Goal: Task Accomplishment & Management: Manage account settings

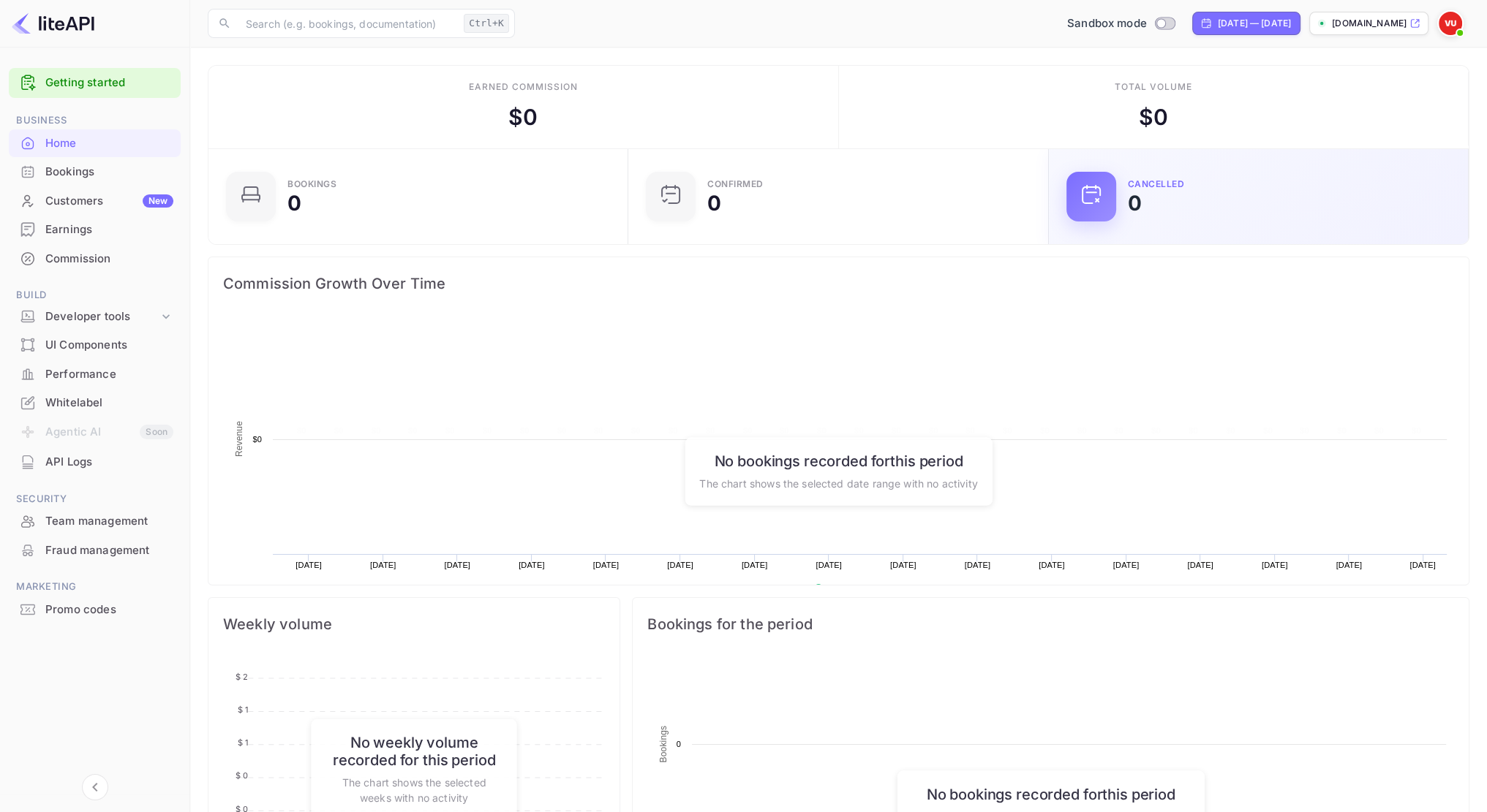
scroll to position [227, 401]
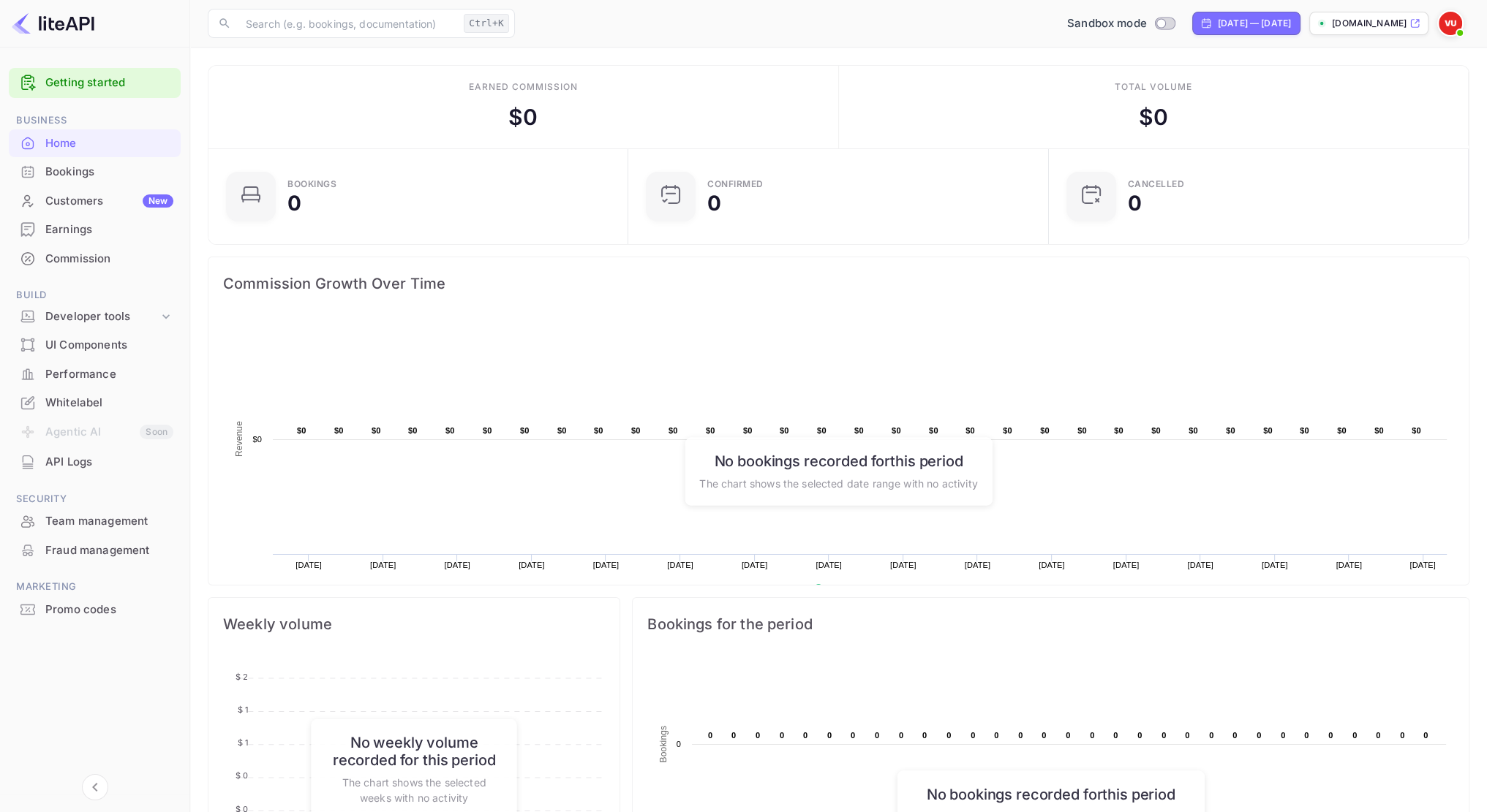
click at [1368, 26] on p "[DOMAIN_NAME]" at bounding box center [1369, 23] width 74 height 13
click at [94, 396] on div "Whitelabel" at bounding box center [109, 403] width 128 height 17
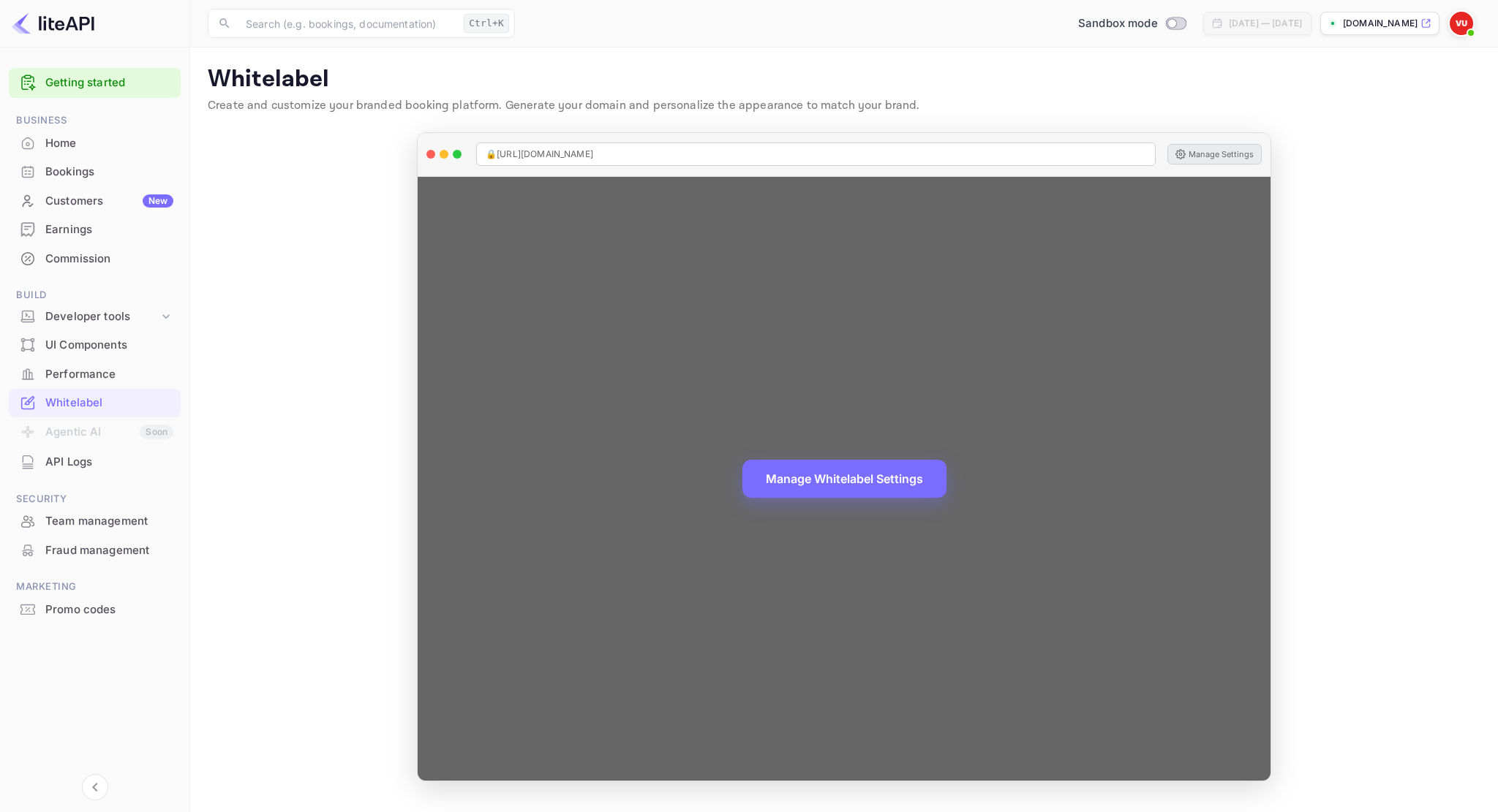
click at [1246, 151] on button "Manage Settings" at bounding box center [1214, 154] width 94 height 20
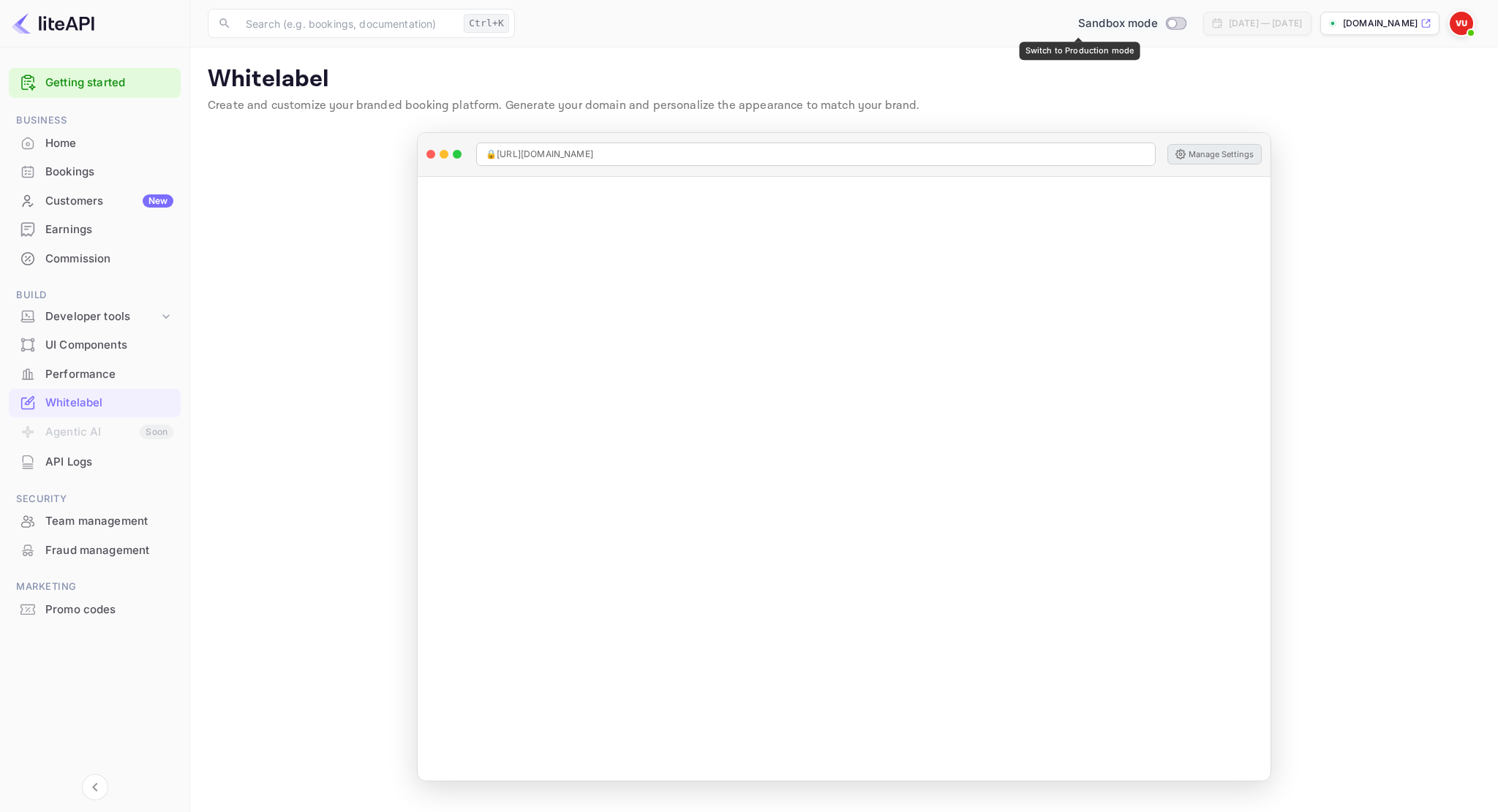
click at [1165, 28] on span "Switch to Production mode" at bounding box center [1175, 23] width 21 height 13
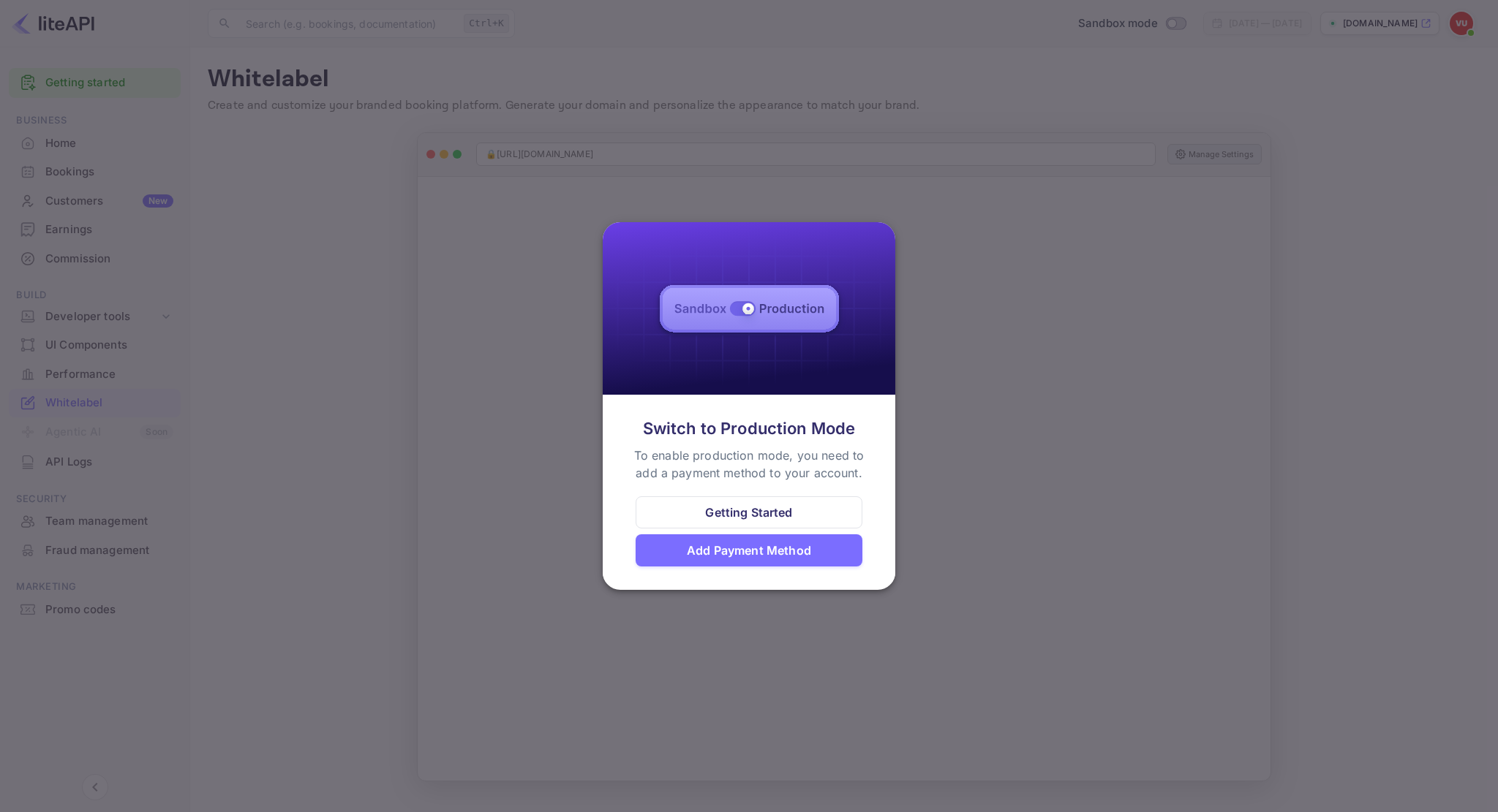
click at [737, 555] on div "Add Payment Method" at bounding box center [749, 551] width 124 height 18
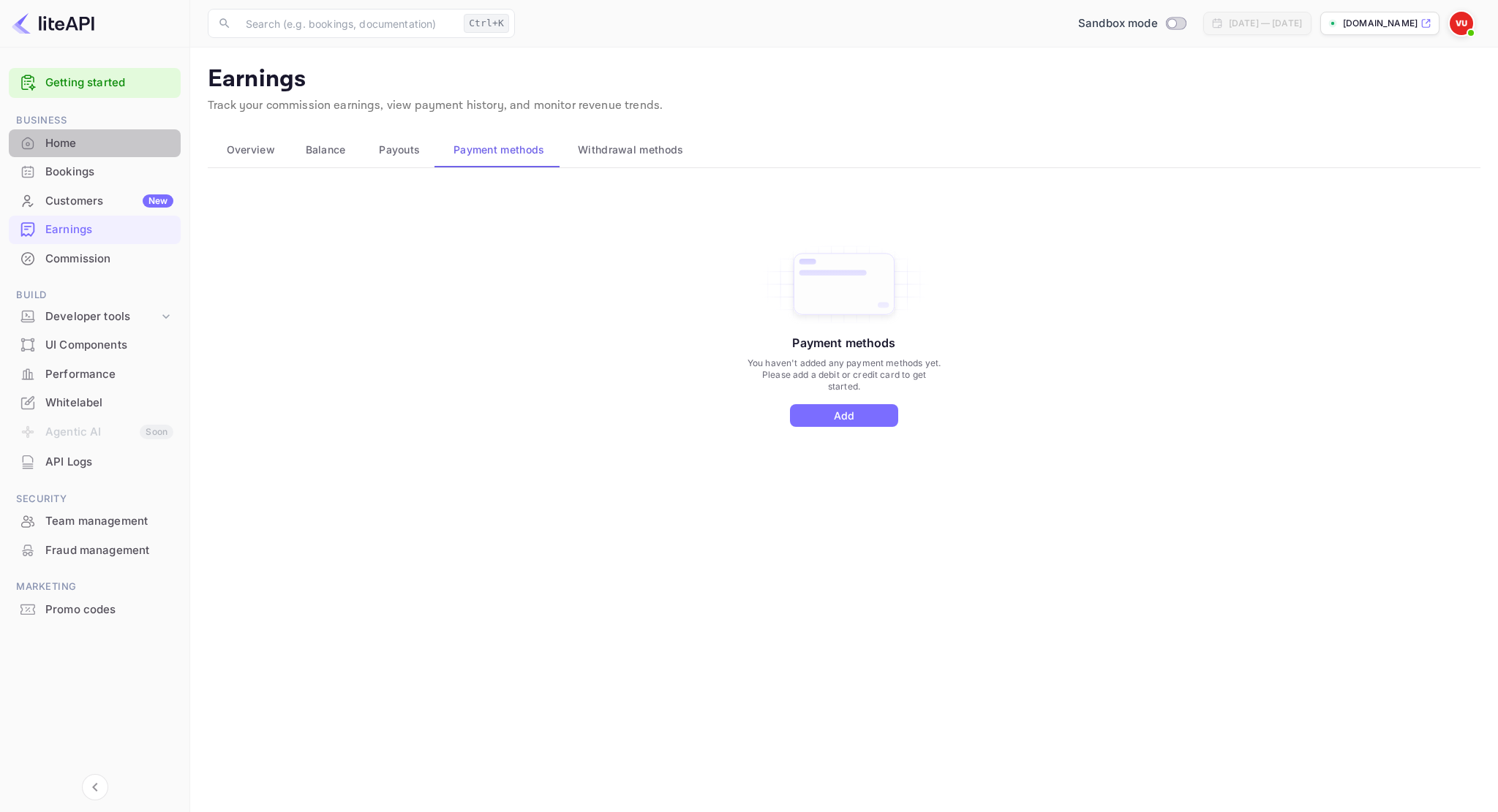
click at [56, 135] on div "Home" at bounding box center [109, 144] width 128 height 17
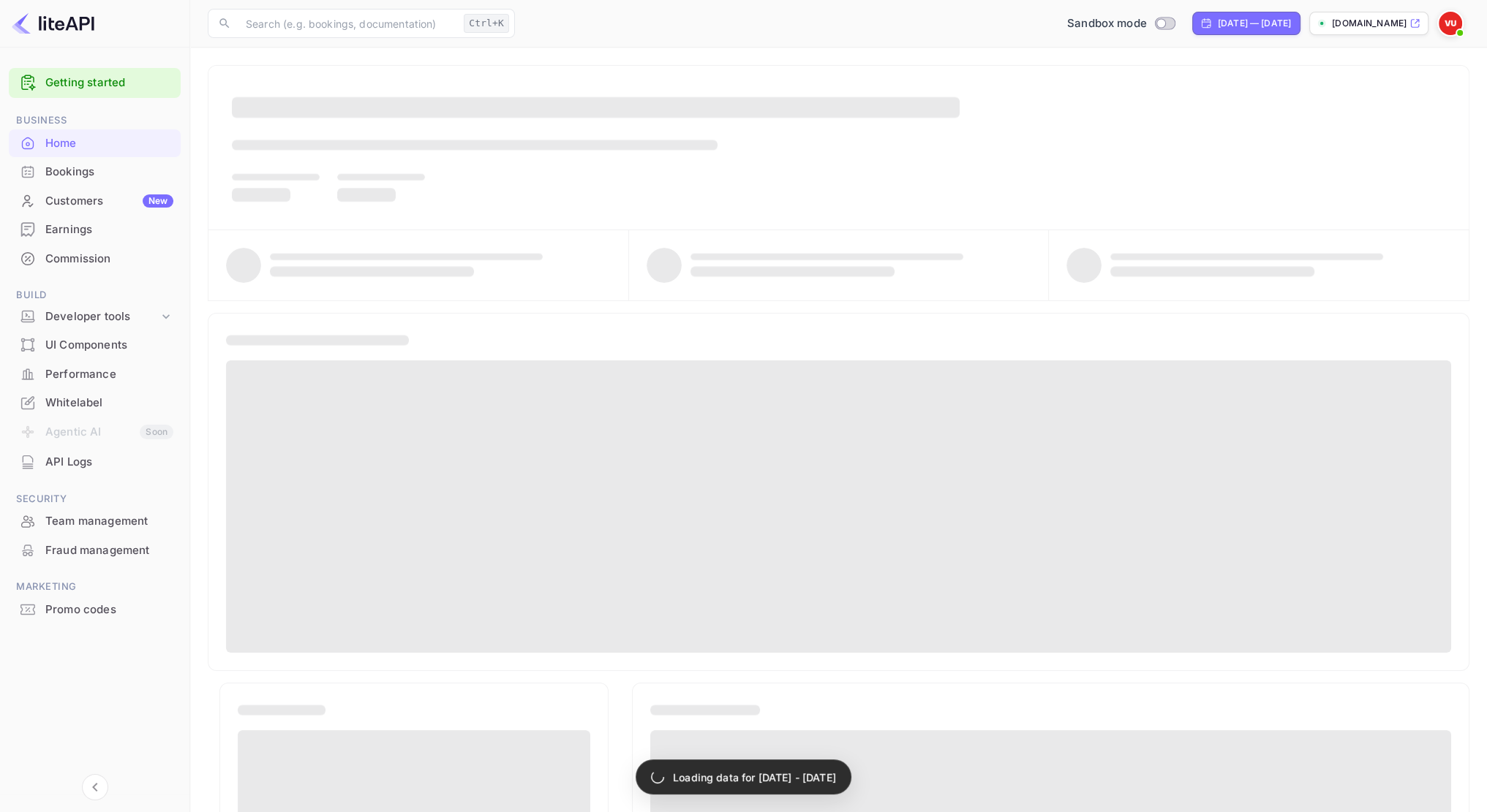
click at [86, 351] on div "UI Components" at bounding box center [109, 345] width 128 height 17
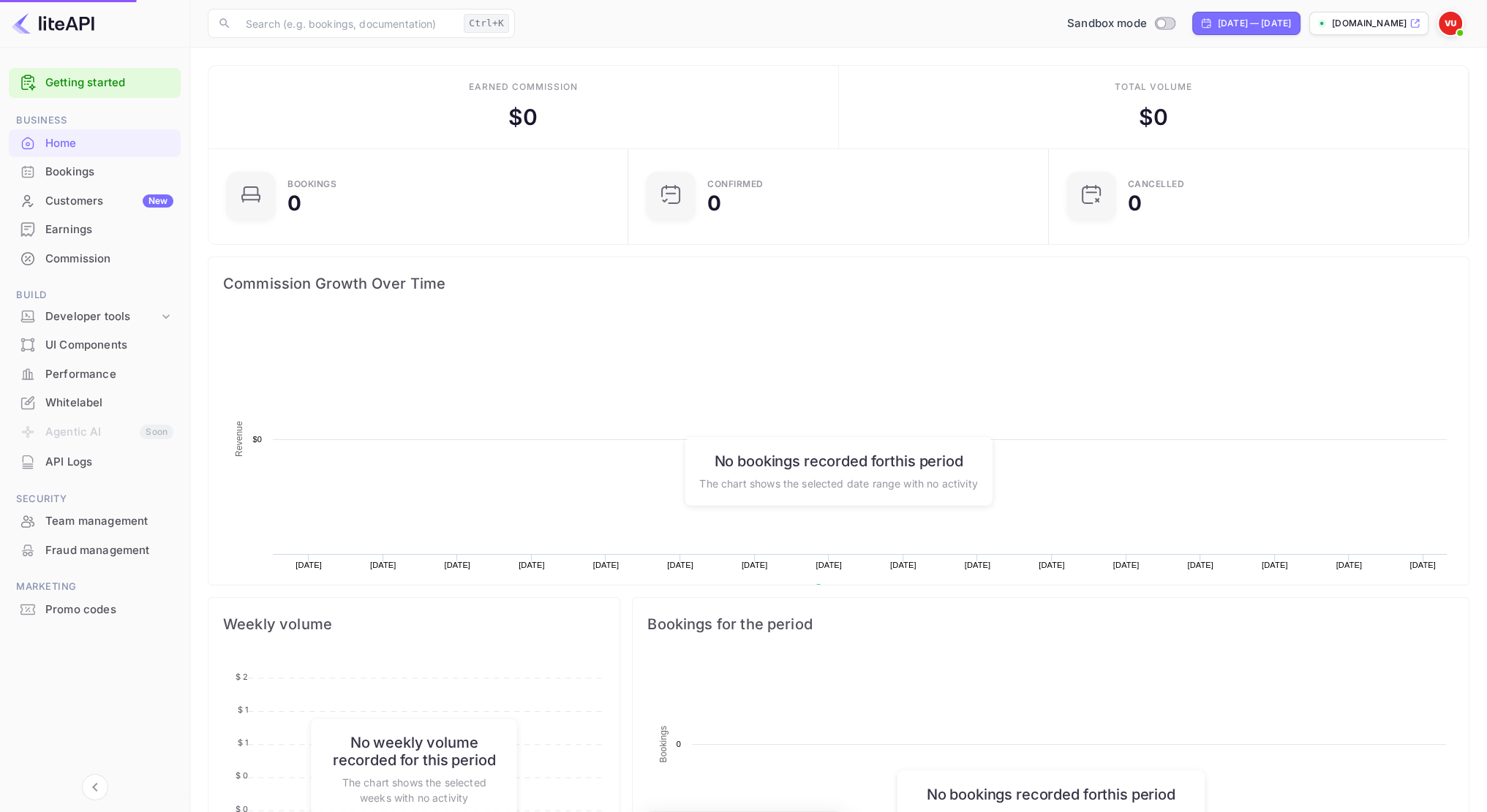
scroll to position [227, 401]
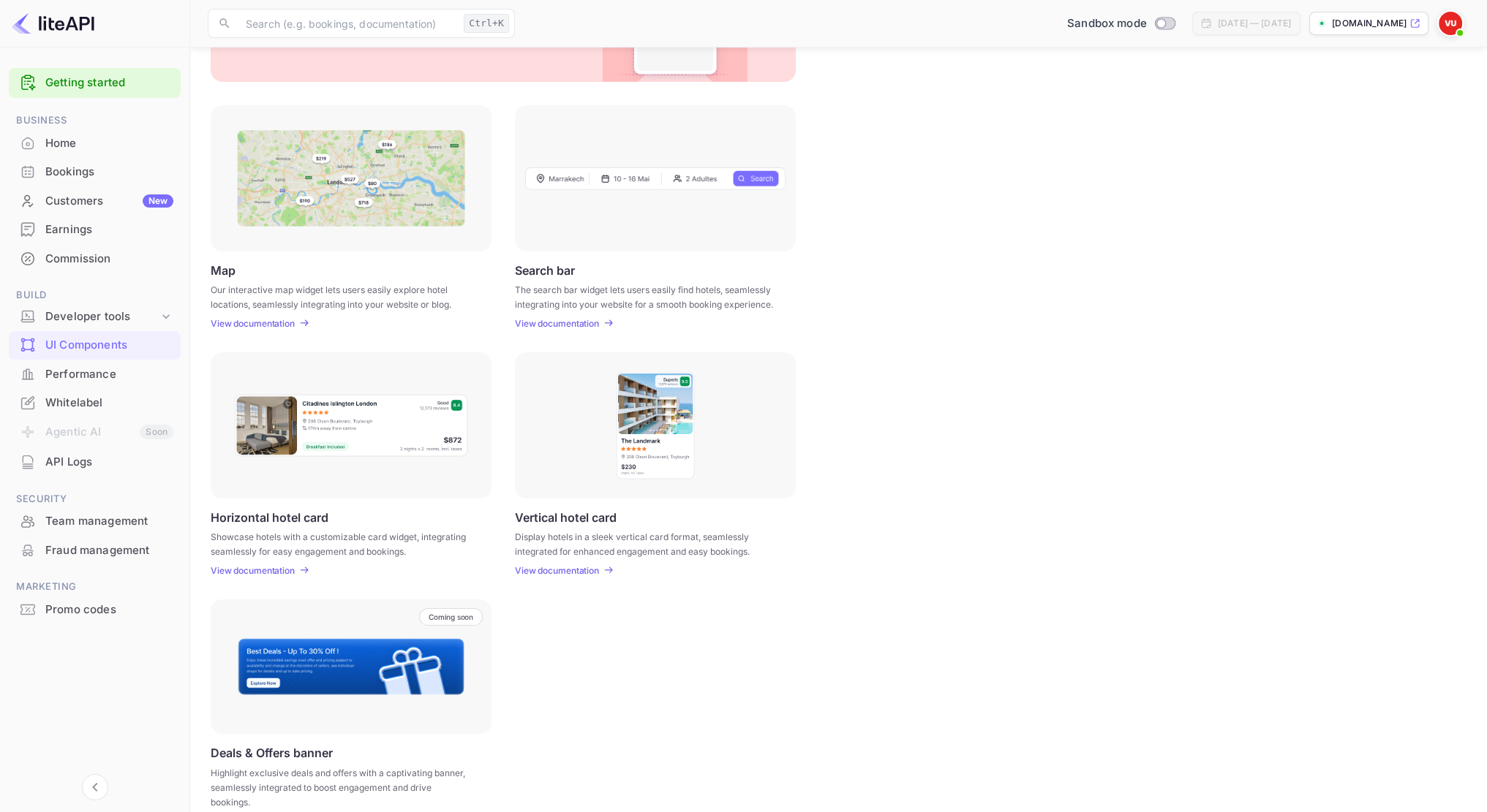
scroll to position [173, 0]
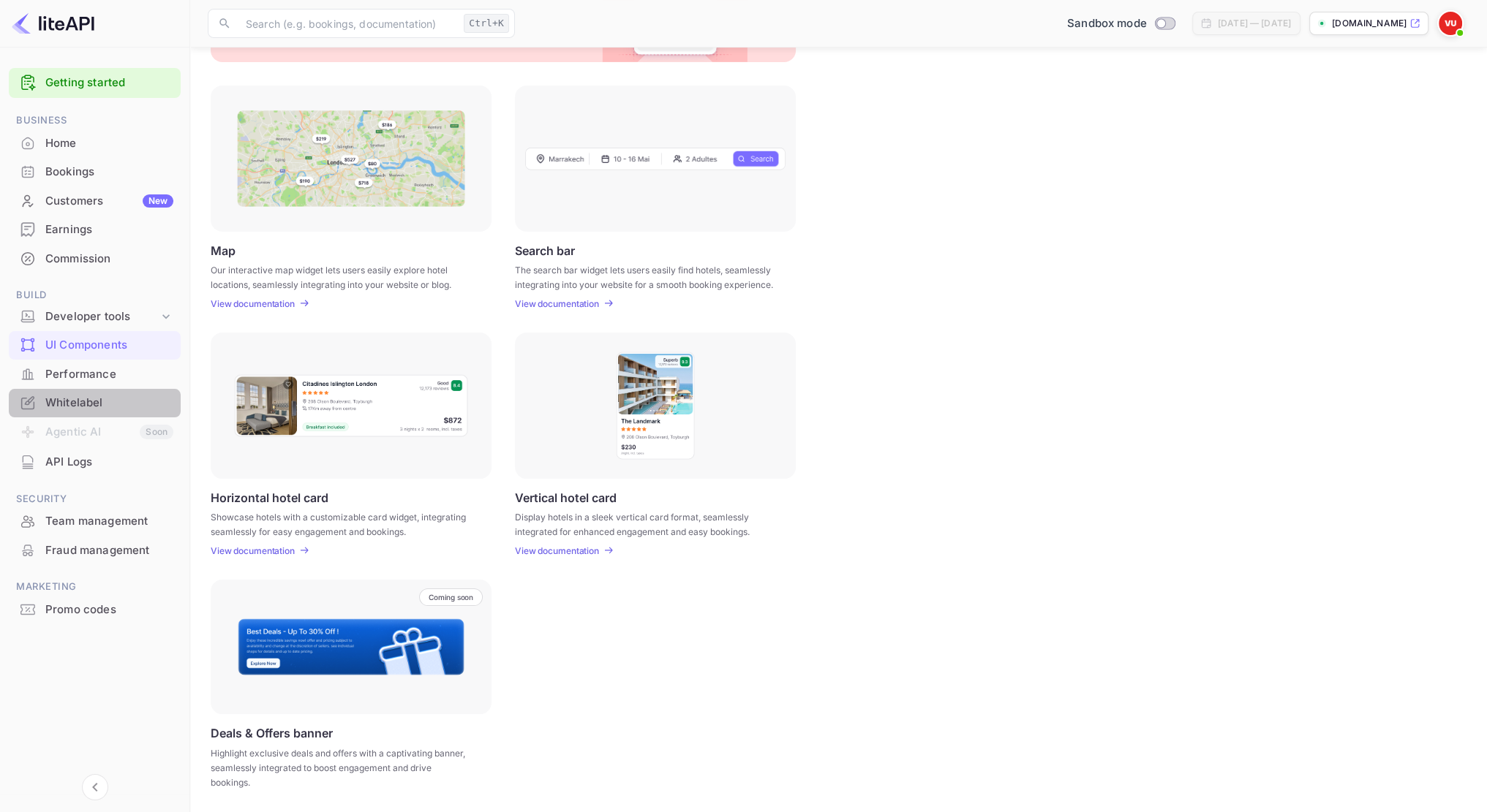
click at [106, 395] on div "Whitelabel" at bounding box center [109, 403] width 128 height 17
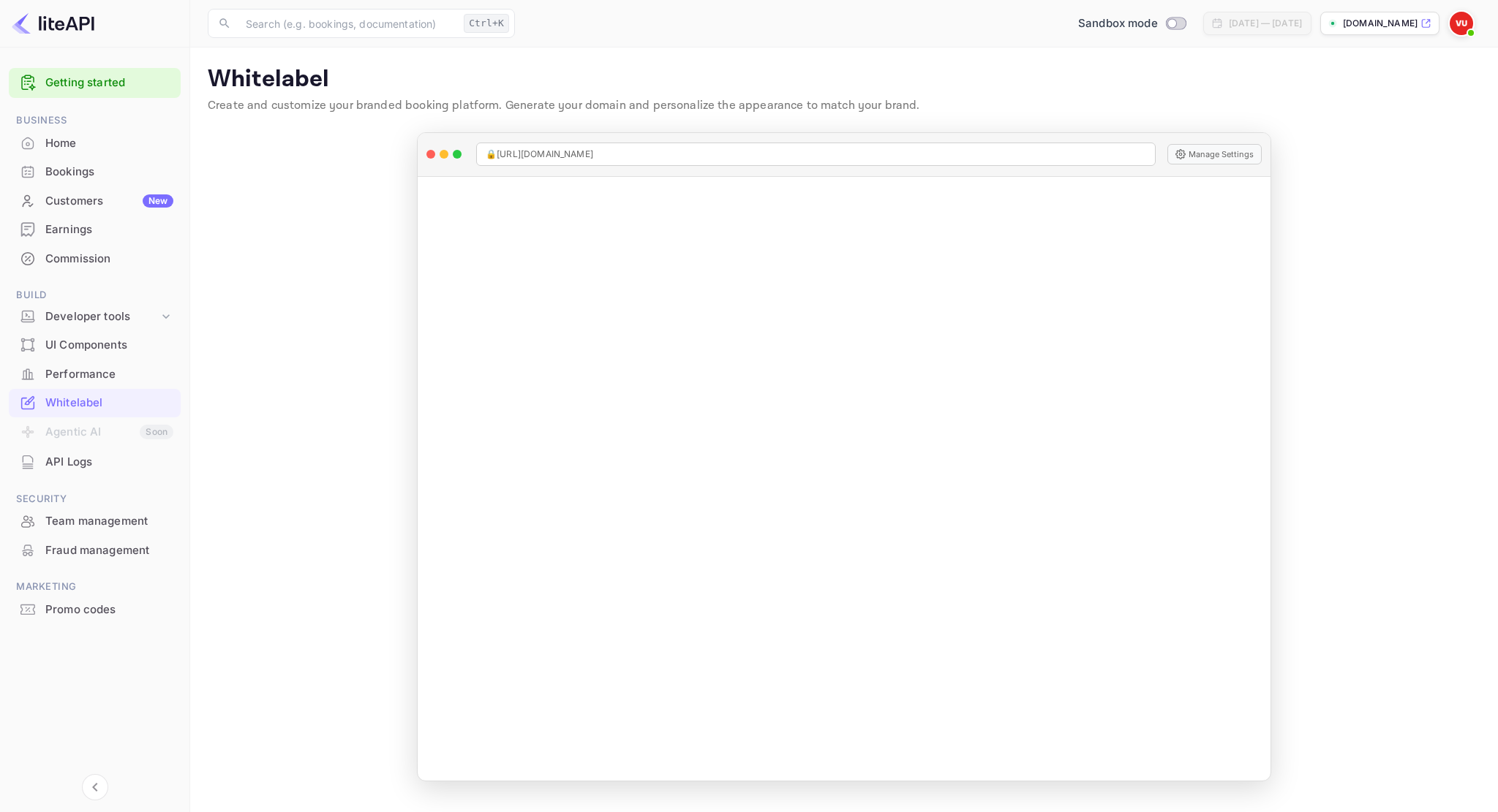
click at [1454, 19] on img at bounding box center [1461, 23] width 23 height 23
click at [1361, 123] on div "Settings" at bounding box center [1390, 115] width 169 height 35
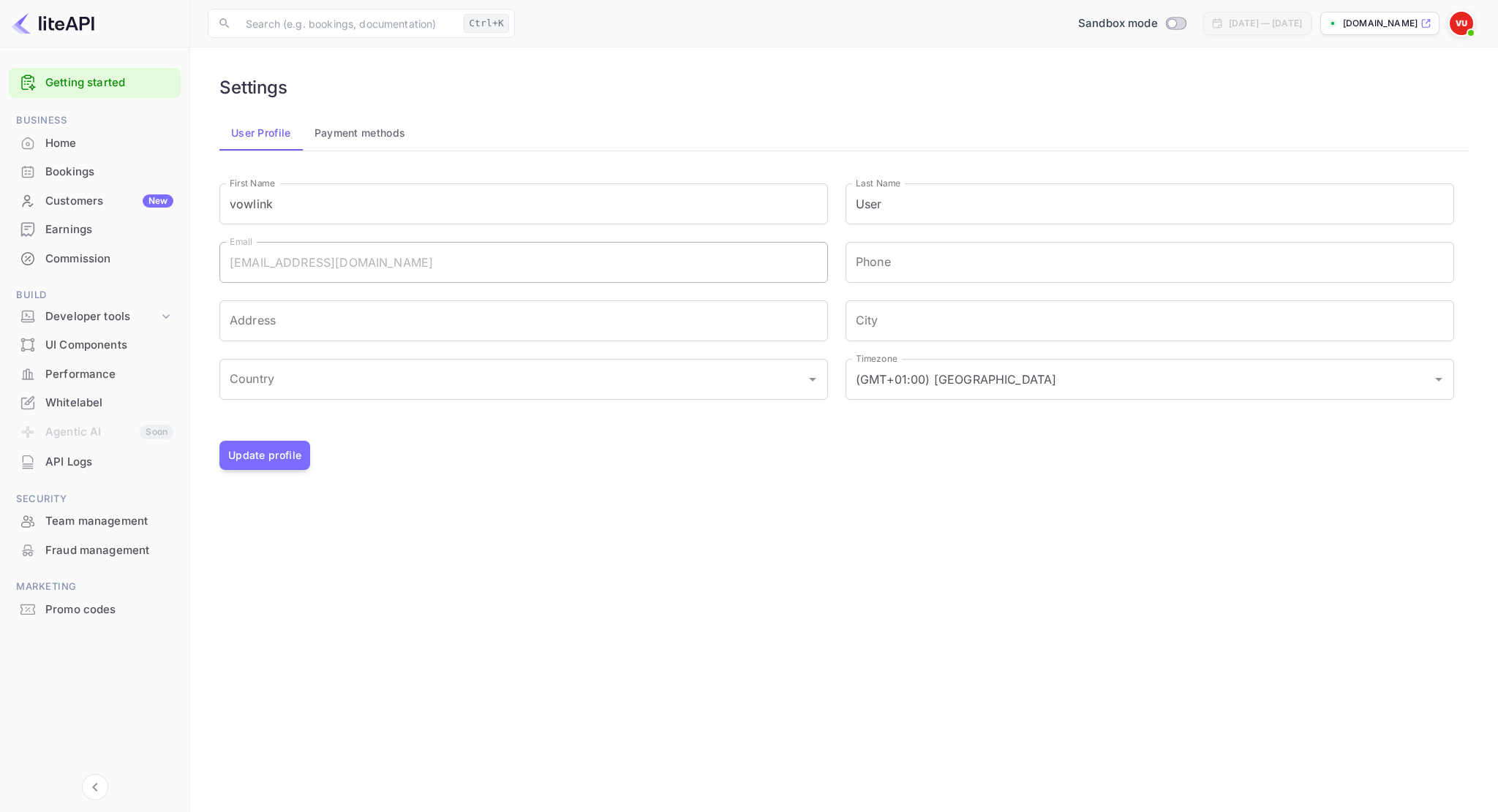
click at [336, 127] on button "Payment methods" at bounding box center [360, 133] width 115 height 35
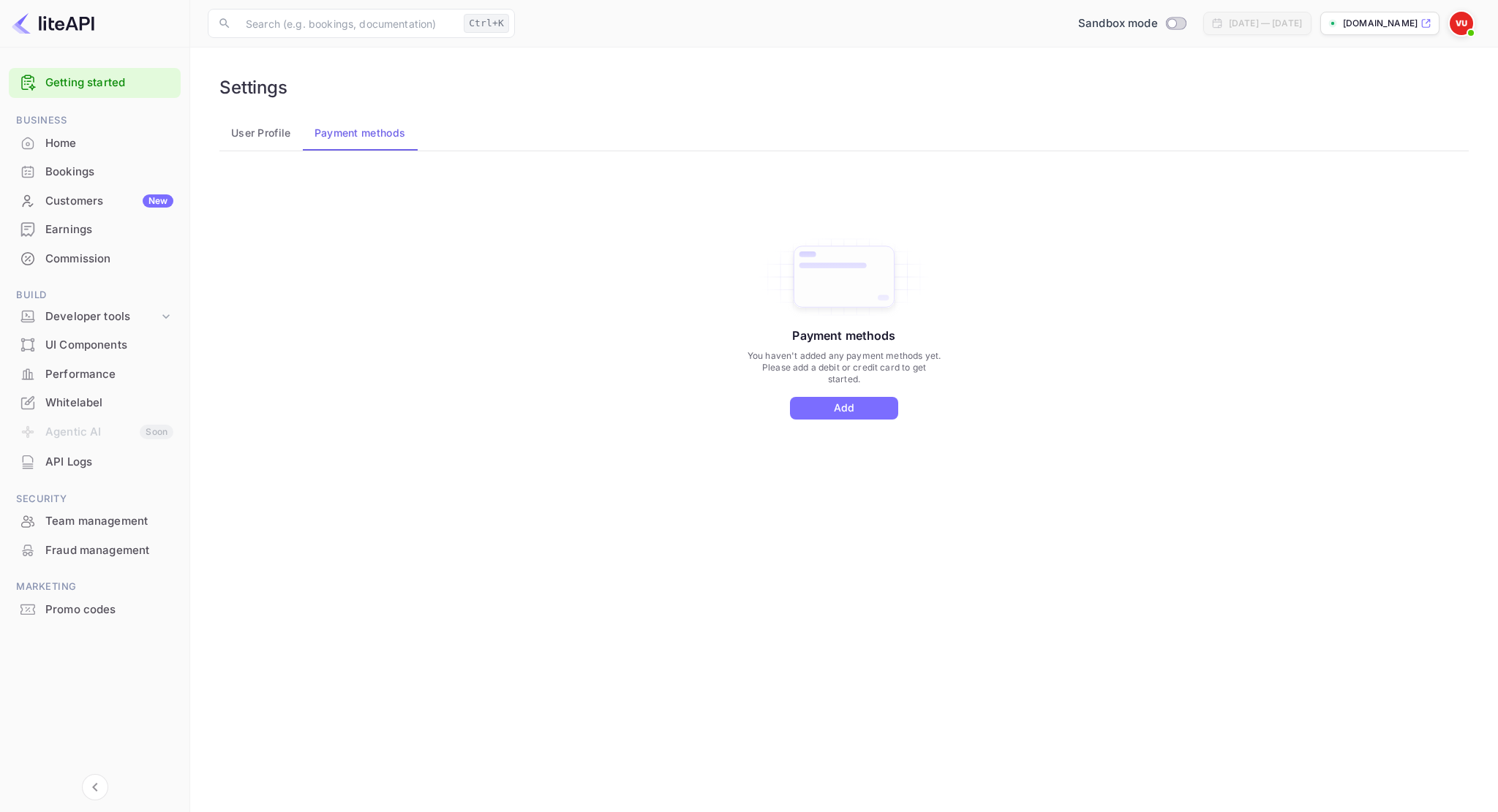
click at [45, 401] on div "Whitelabel" at bounding box center [109, 403] width 128 height 17
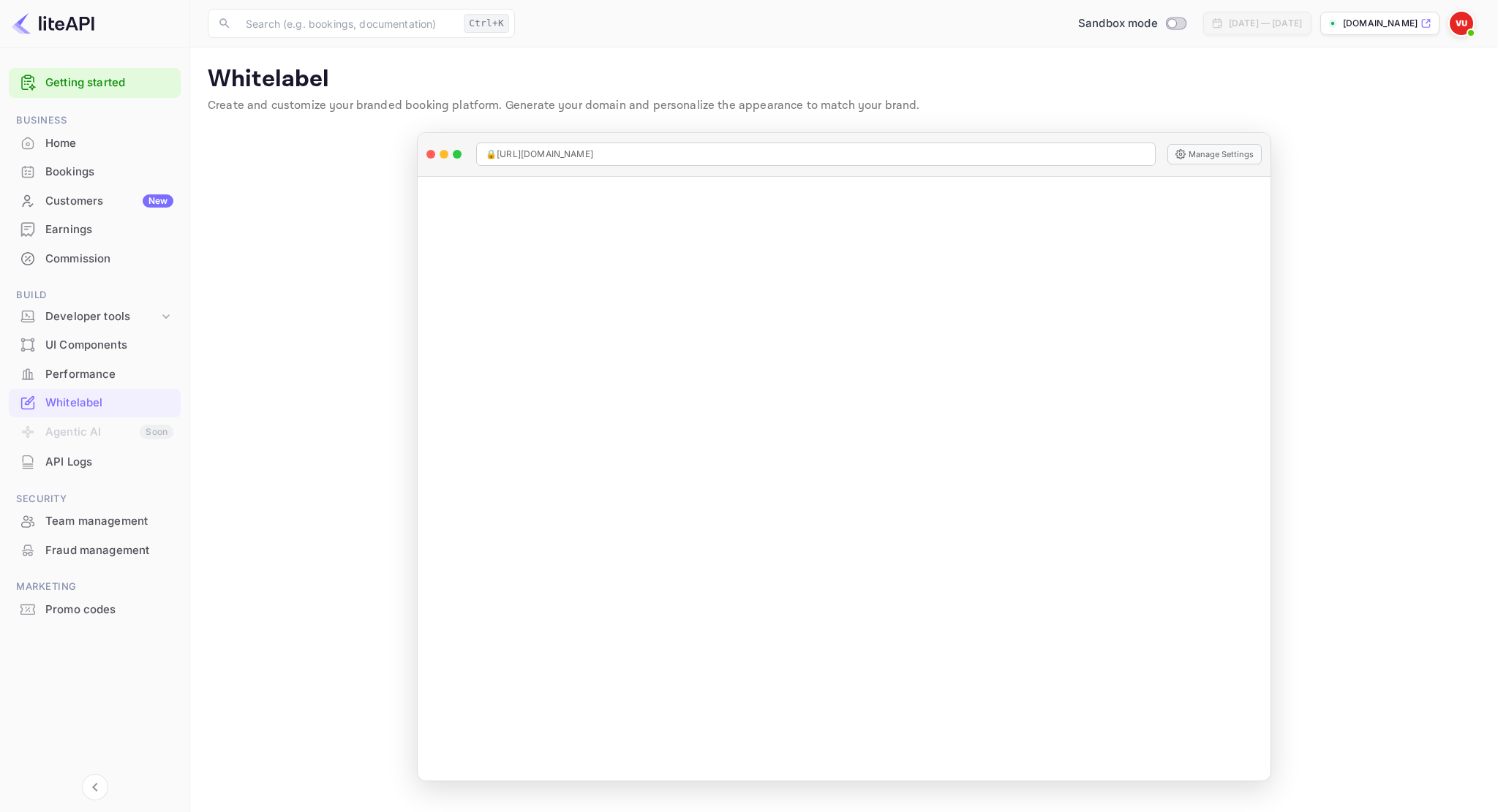
click at [1462, 17] on img at bounding box center [1461, 23] width 23 height 23
click at [1368, 154] on div "Logout" at bounding box center [1390, 152] width 169 height 35
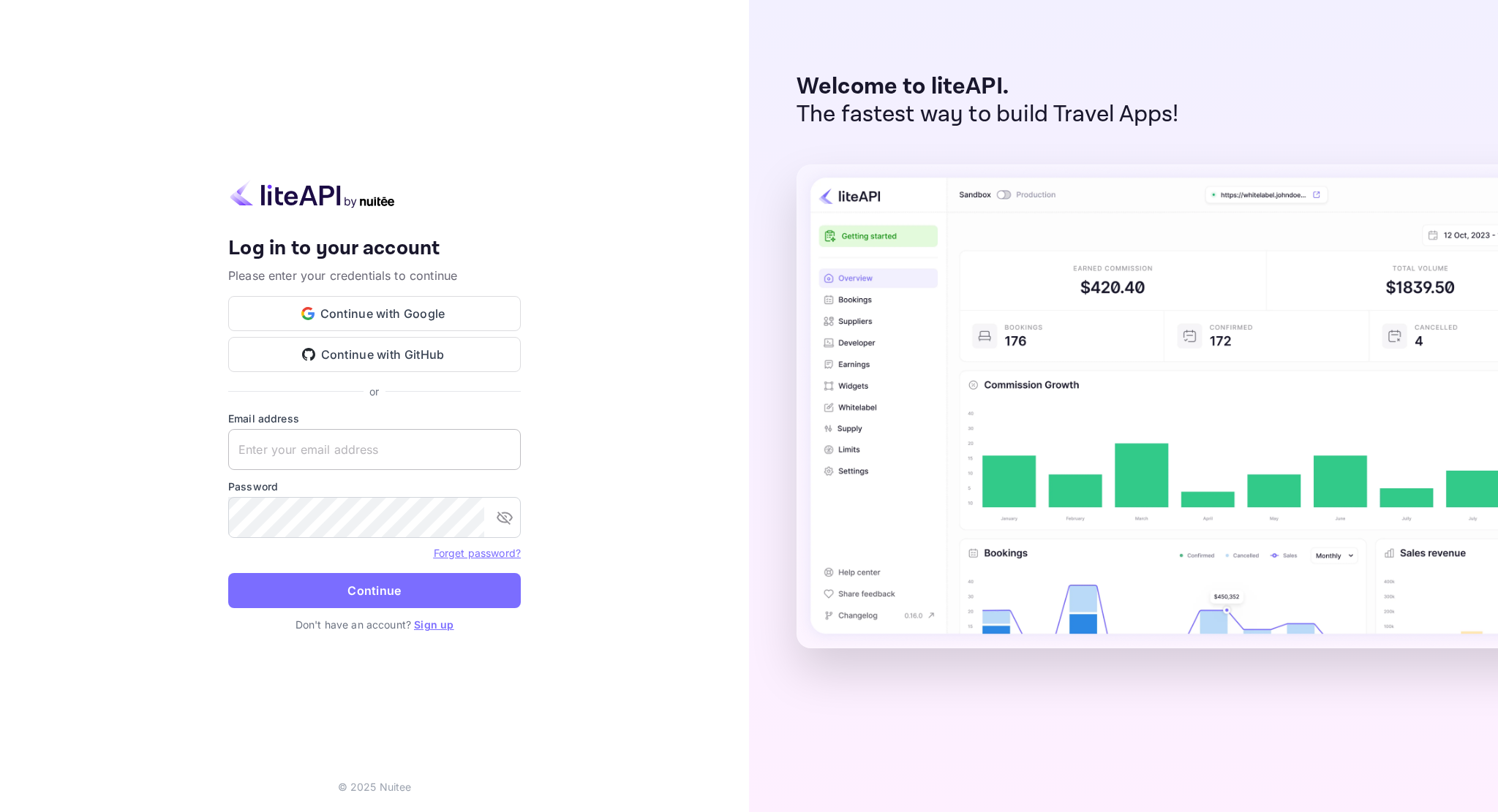
click at [345, 450] on input "text" at bounding box center [374, 449] width 293 height 41
type input "v"
click at [360, 306] on button "Continue with Google" at bounding box center [374, 314] width 293 height 35
